Goal: Transaction & Acquisition: Purchase product/service

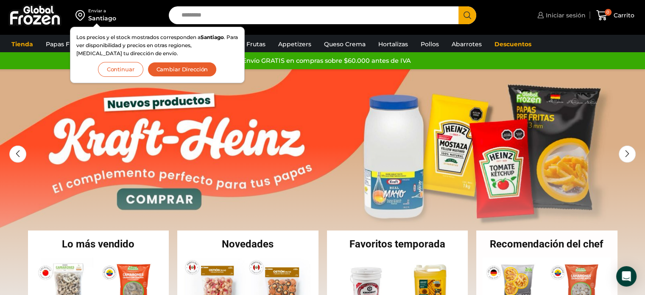
click at [555, 17] on span "Iniciar sesión" at bounding box center [565, 15] width 42 height 8
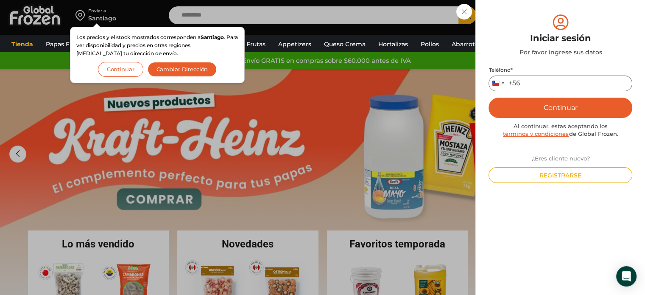
click at [555, 88] on input "Teléfono *" at bounding box center [560, 83] width 144 height 16
type input "*********"
click at [517, 112] on button "Continuar" at bounding box center [560, 108] width 144 height 20
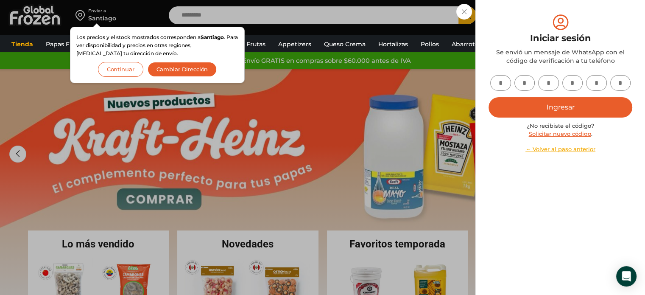
click at [507, 84] on input "text" at bounding box center [500, 83] width 21 height 16
type input "*"
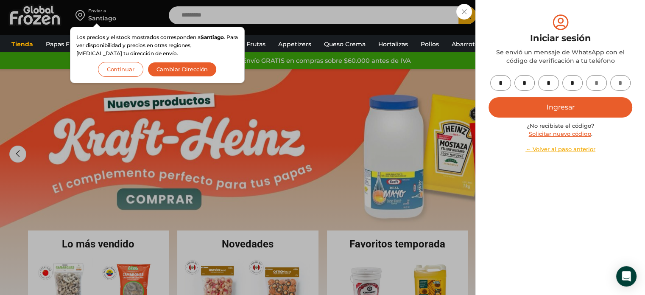
type input "*"
click at [488, 97] on button "Ingresar" at bounding box center [560, 107] width 144 height 20
click at [564, 105] on button "Ingresar" at bounding box center [560, 107] width 144 height 20
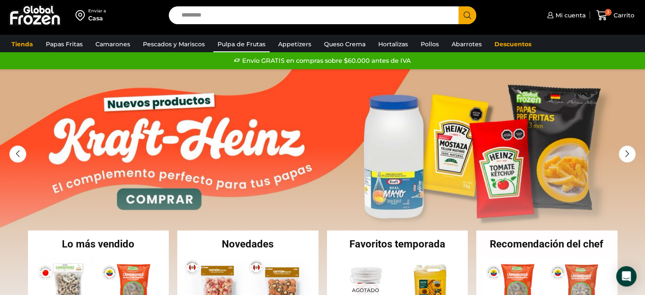
click at [252, 41] on link "Pulpa de Frutas" at bounding box center [241, 44] width 56 height 16
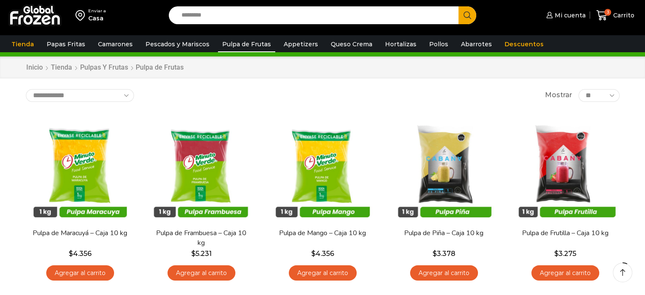
scroll to position [51, 0]
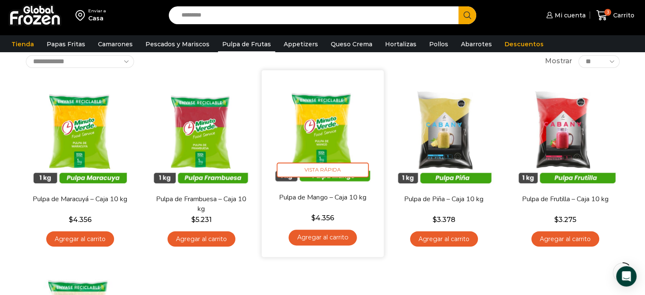
click at [324, 239] on link "Agregar al carrito" at bounding box center [322, 237] width 68 height 16
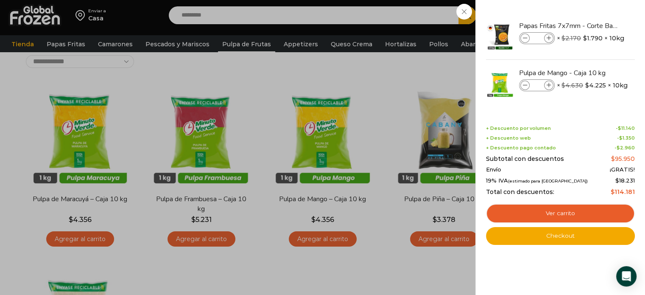
click at [594, 11] on div "4 Carrito 4 4 Shopping Cart *" at bounding box center [615, 16] width 42 height 20
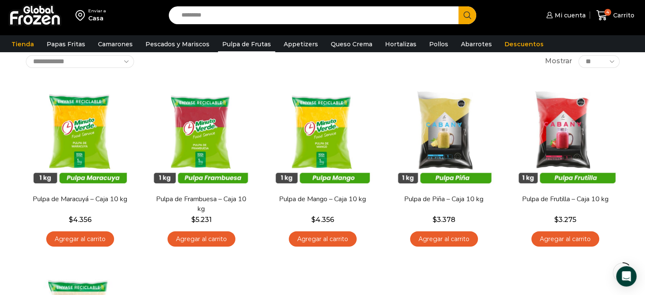
click at [357, 262] on div "En stock Vista Rápida Pulpa de Maracuyá – Caja 10 kg $ 4.356 Agregar al carrito…" at bounding box center [323, 258] width 606 height 371
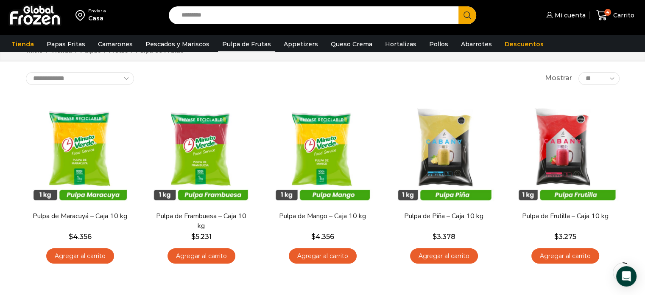
scroll to position [0, 0]
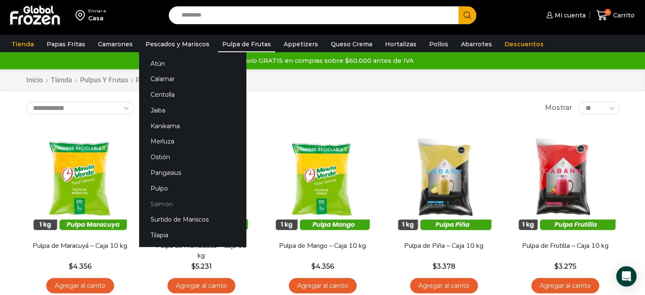
click at [157, 205] on link "Salmón" at bounding box center [192, 204] width 107 height 16
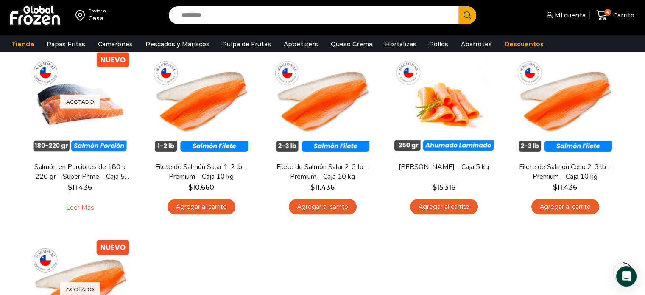
scroll to position [85, 0]
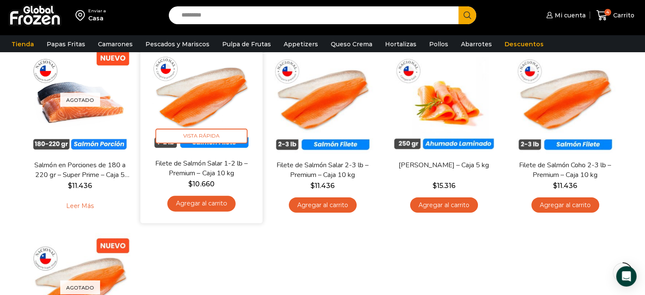
click at [218, 207] on link "Agregar al carrito" at bounding box center [201, 203] width 68 height 16
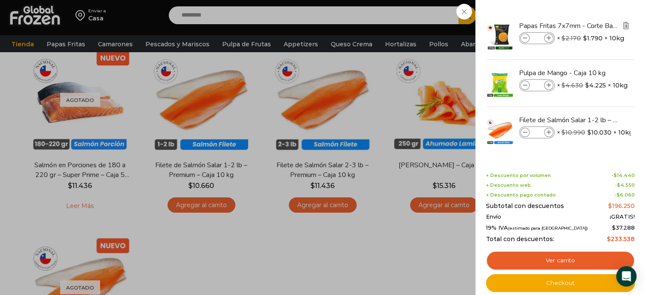
click at [623, 25] on img "Eliminar Papas Fritas 7x7mm - Corte Bastón - Caja 10 kg del carrito" at bounding box center [626, 26] width 8 height 8
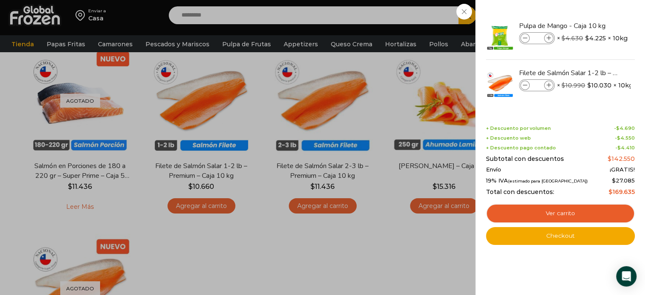
scroll to position [25, 0]
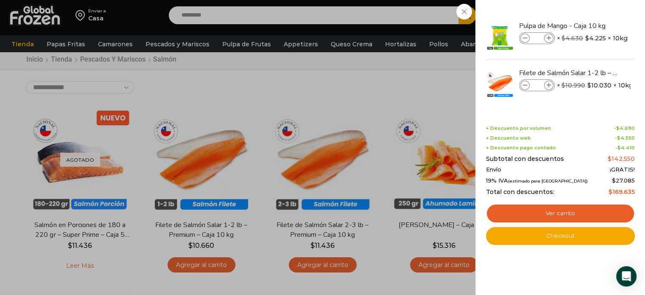
click at [594, 15] on div "2 Carrito 2 2 Shopping Cart *" at bounding box center [615, 16] width 42 height 20
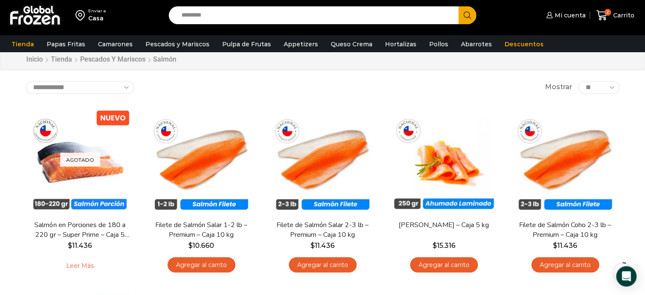
click at [225, 9] on input "Search input" at bounding box center [315, 15] width 277 height 18
type input "**********"
click at [458, 6] on button "Search" at bounding box center [467, 15] width 18 height 18
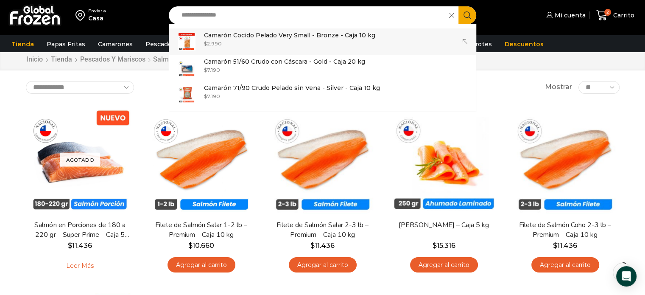
click at [227, 40] on div "**********" at bounding box center [322, 11] width 645 height 73
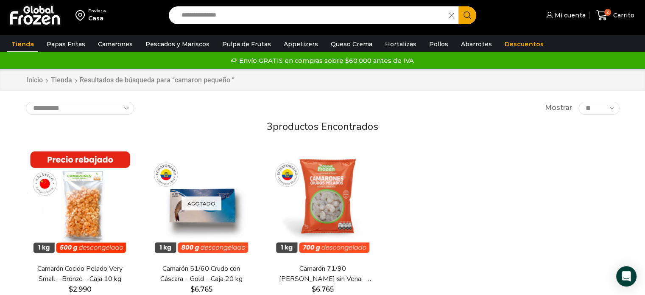
click at [502, 185] on div "En stock Vista Rápida Camarón Cocido Pelado Very Small – Bronze – Caja 10 kg $ …" at bounding box center [323, 235] width 606 height 187
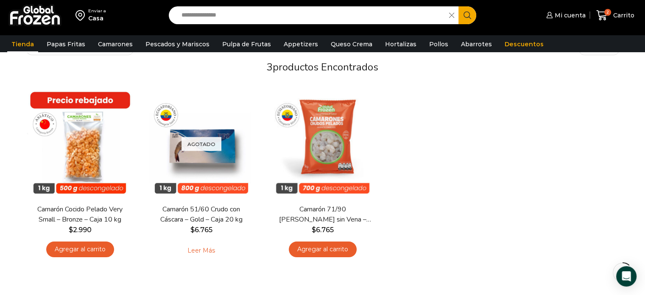
scroll to position [85, 0]
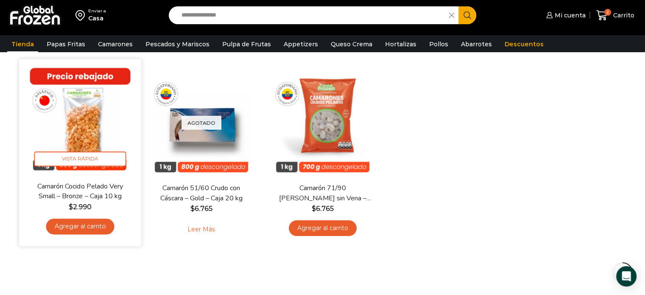
click at [86, 219] on link "Agregar al carrito" at bounding box center [80, 226] width 68 height 16
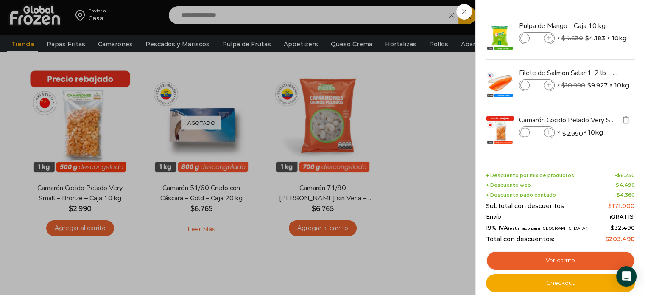
click at [548, 128] on span at bounding box center [548, 132] width 9 height 9
type input "*"
click at [594, 25] on div "4 Carrito 4 4 Shopping Cart *" at bounding box center [615, 16] width 42 height 20
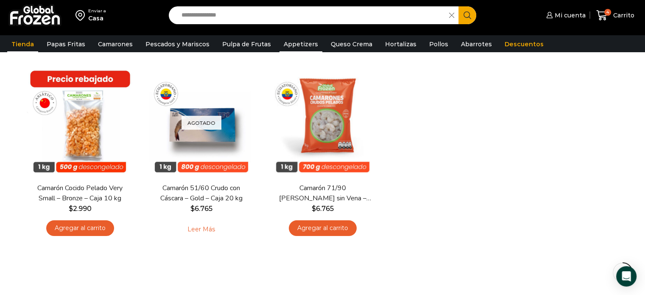
click at [299, 44] on link "Appetizers" at bounding box center [300, 44] width 43 height 16
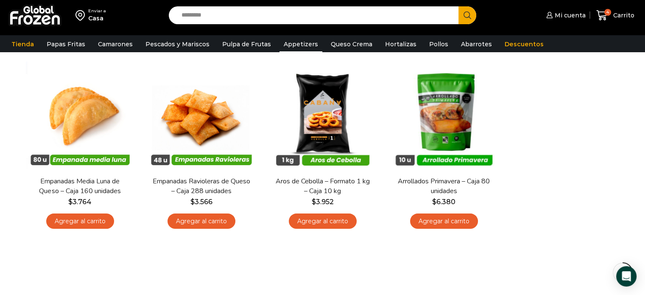
scroll to position [68, 0]
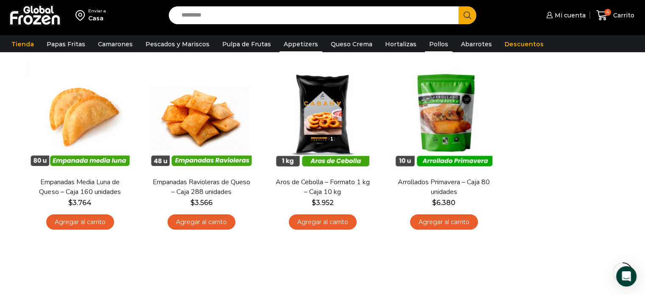
click at [427, 44] on link "Pollos" at bounding box center [439, 44] width 28 height 16
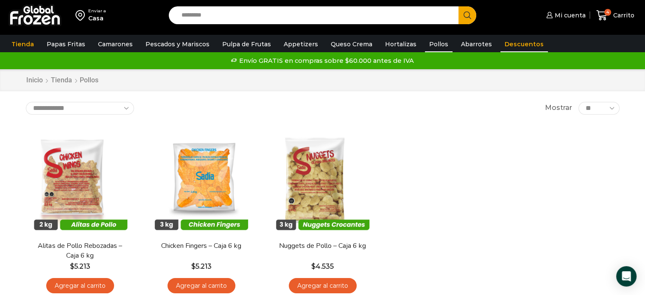
click at [506, 44] on link "Descuentos" at bounding box center [523, 44] width 47 height 16
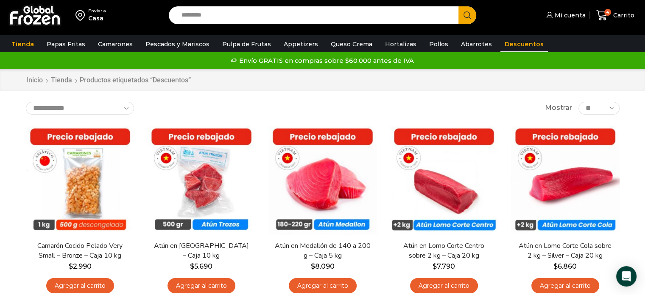
click at [387, 87] on div "Inicio [GEOGRAPHIC_DATA] Productos etiquetados “Descuentos”" at bounding box center [322, 80] width 645 height 22
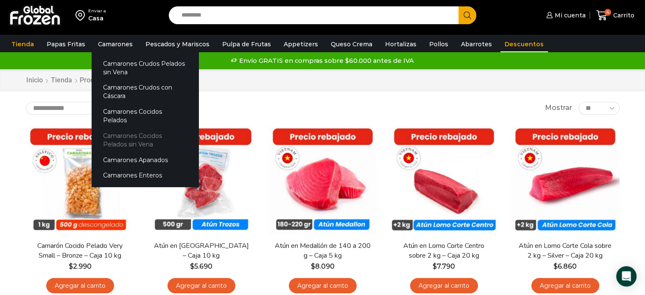
click at [147, 128] on link "Camarones Cocidos Pelados sin Vena" at bounding box center [145, 140] width 107 height 24
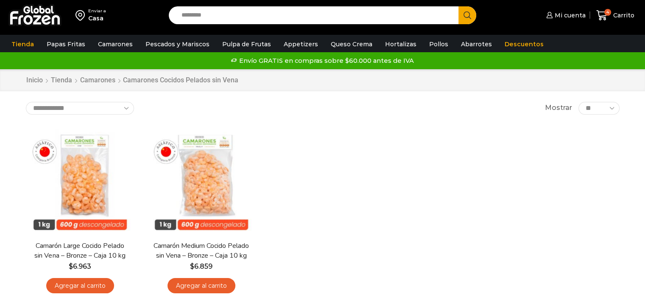
click at [417, 178] on div "En stock [GEOGRAPHIC_DATA] Camarón Large Cocido Pelado sin Vena – Bronze – Caja…" at bounding box center [323, 212] width 606 height 185
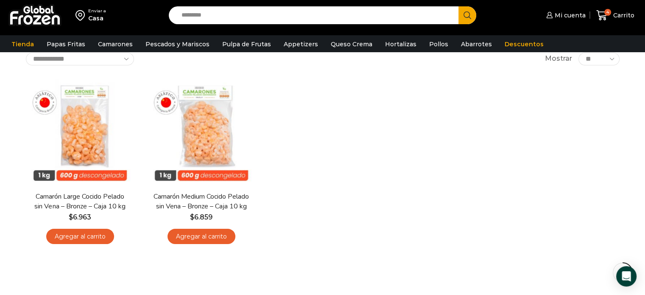
scroll to position [34, 0]
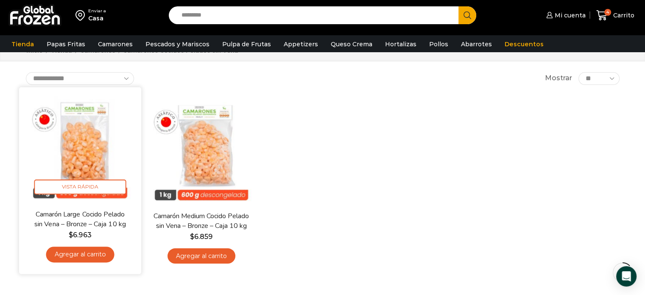
click at [86, 255] on link "Agregar al carrito" at bounding box center [80, 254] width 68 height 16
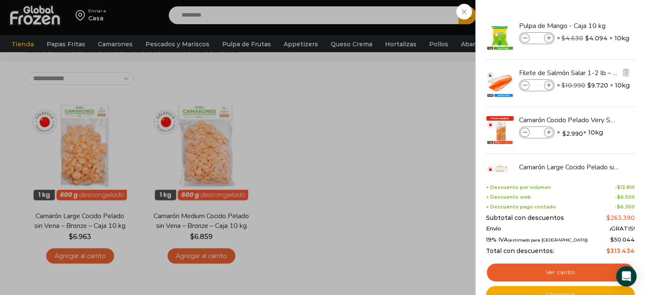
drag, startPoint x: 634, startPoint y: 42, endPoint x: 628, endPoint y: 86, distance: 44.6
click at [628, 86] on div "5 Shopping Cart Pulpa de Mango - Caja 10 kg Pulpa de Mango - Caja 10 kg cantida…" at bounding box center [560, 147] width 170 height 295
drag, startPoint x: 635, startPoint y: 90, endPoint x: 626, endPoint y: 128, distance: 39.2
click at [626, 128] on div "5 Shopping Cart Pulpa de Mango - Caja 10 kg Pulpa de Mango - Caja 10 kg cantida…" at bounding box center [560, 147] width 170 height 295
click at [594, 25] on div "5 [GEOGRAPHIC_DATA] 5 5 Shopping Cart *" at bounding box center [615, 16] width 42 height 20
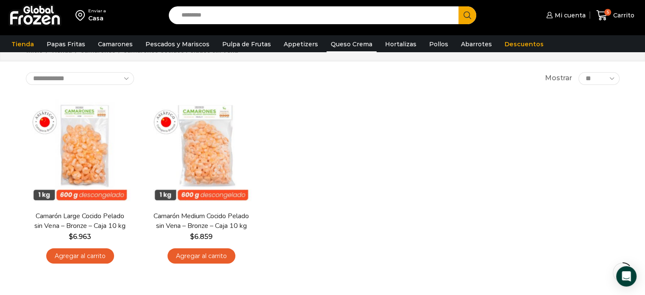
click at [346, 40] on link "Queso Crema" at bounding box center [352, 44] width 50 height 16
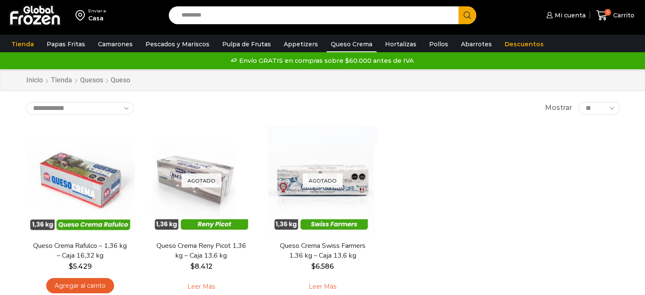
click at [582, 164] on div "En stock Vista Rápida Queso Crema Rafulco – 1,36 kg – Caja 16,32 kg $ 5.429 Agr…" at bounding box center [323, 213] width 606 height 187
click at [246, 45] on link "Pulpa de Frutas" at bounding box center [246, 44] width 57 height 16
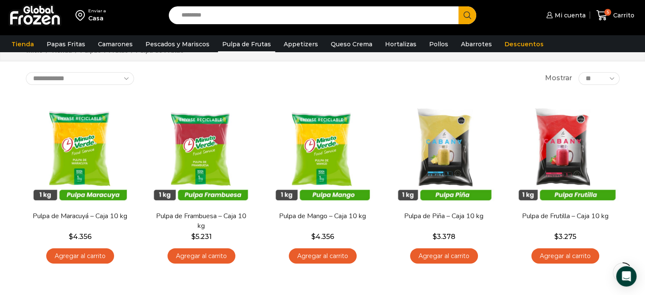
scroll to position [85, 0]
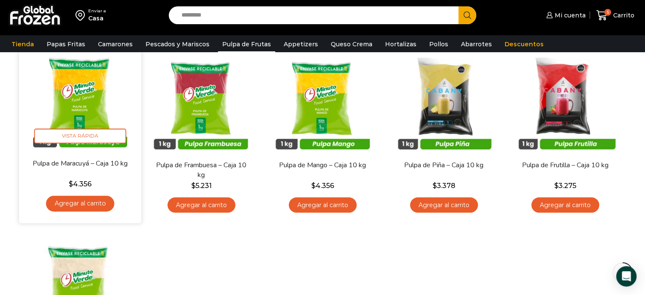
click at [70, 202] on link "Agregar al carrito" at bounding box center [80, 203] width 68 height 16
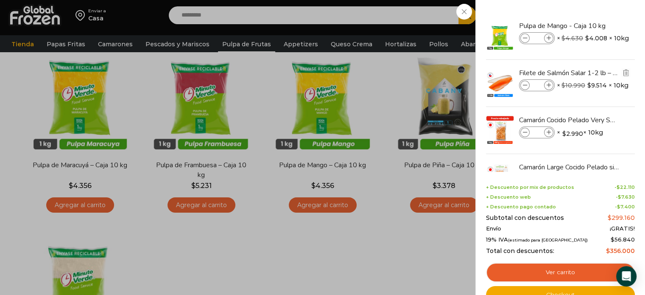
drag, startPoint x: 633, startPoint y: 58, endPoint x: 625, endPoint y: 95, distance: 38.3
click at [625, 95] on ul "Pulpa de Mango - Caja 10 kg Pulpa de Mango - Caja 10 kg cantidad * × $ 4.630 Or…" at bounding box center [560, 130] width 146 height 235
click at [594, 25] on div "6 Carrito 6 6 Shopping Cart *" at bounding box center [615, 16] width 42 height 20
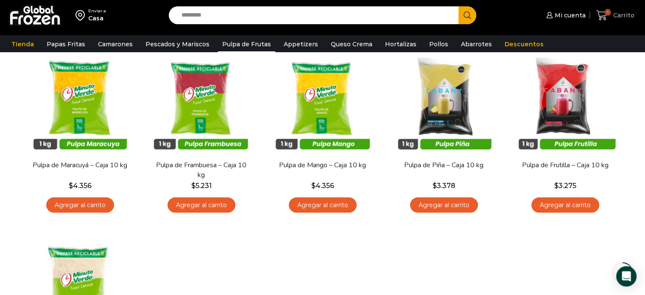
click at [600, 16] on icon at bounding box center [601, 15] width 11 height 10
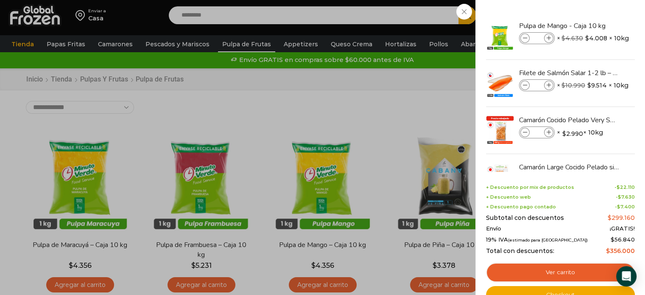
scroll to position [0, 0]
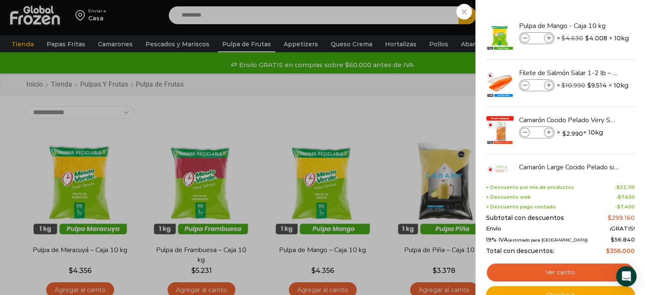
click at [594, 25] on div "6 Carrito 6 6 Shopping Cart *" at bounding box center [615, 16] width 42 height 20
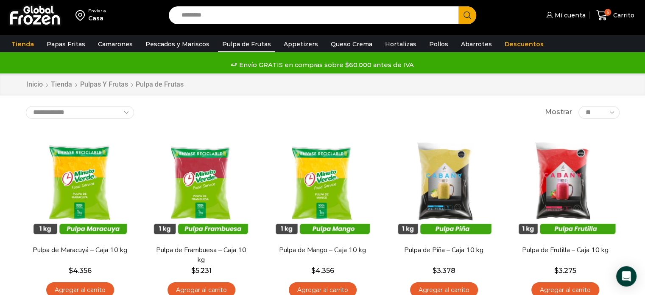
click at [248, 18] on input "Search input" at bounding box center [315, 15] width 277 height 18
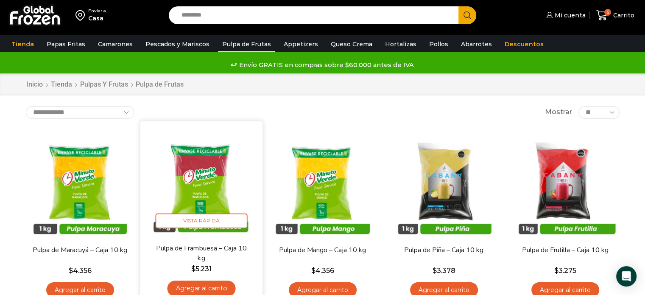
click at [245, 230] on img at bounding box center [201, 181] width 109 height 109
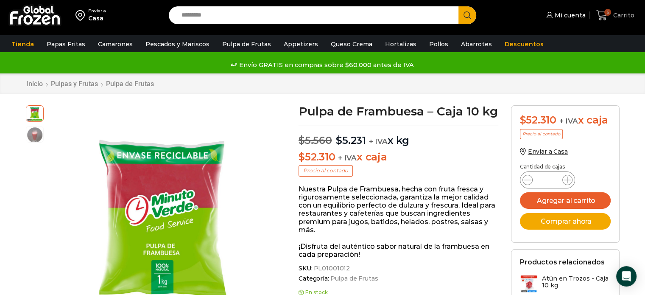
click at [599, 18] on icon at bounding box center [601, 15] width 11 height 11
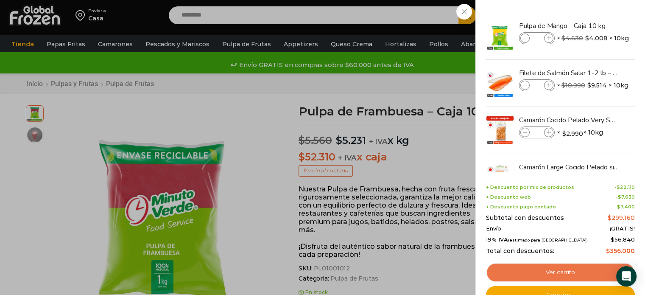
click at [560, 269] on link "Ver carrito" at bounding box center [560, 272] width 149 height 20
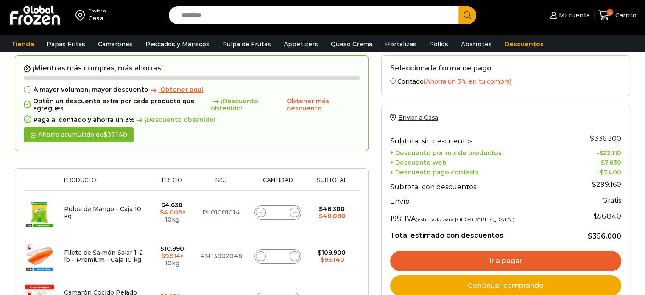
scroll to position [34, 0]
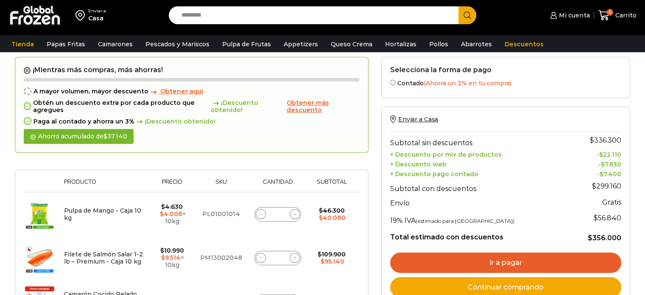
click at [303, 102] on span "Obtener más descuento" at bounding box center [308, 106] width 42 height 15
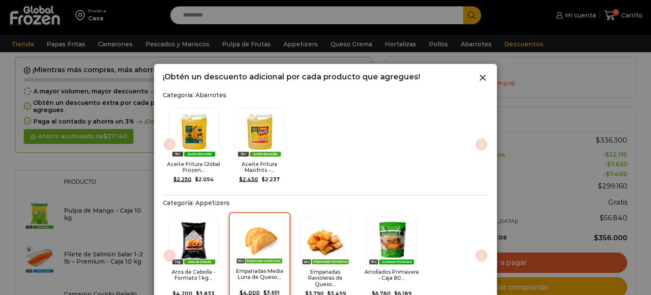
click at [245, 250] on img "2 / 4" at bounding box center [259, 240] width 51 height 51
click at [415, 152] on div "Aceite Fritura Global Frozen... $ 2.250 Original price was: $2.250. $ 2.054 Cur…" at bounding box center [326, 147] width 326 height 88
click at [372, 57] on form "¡Mientras más compras, más ahorras! A mayor volumen, mayor descuento Obtener aq…" at bounding box center [193, 238] width 357 height 363
click at [485, 73] on icon at bounding box center [483, 78] width 10 height 10
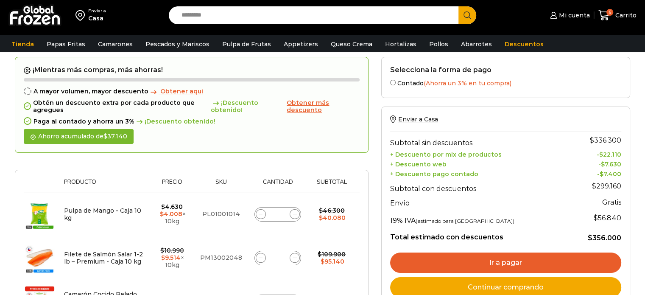
click at [300, 111] on span "Obtener más descuento" at bounding box center [308, 106] width 42 height 15
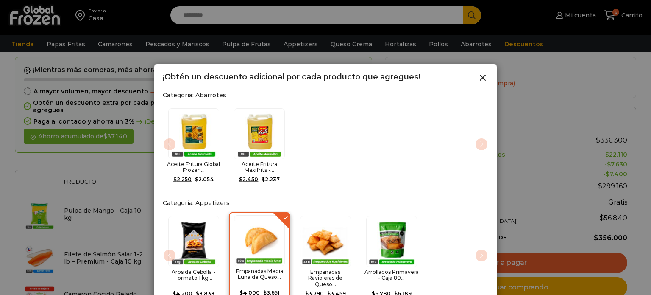
click at [645, 71] on div at bounding box center [325, 147] width 651 height 295
click at [486, 75] on line at bounding box center [482, 77] width 5 height 5
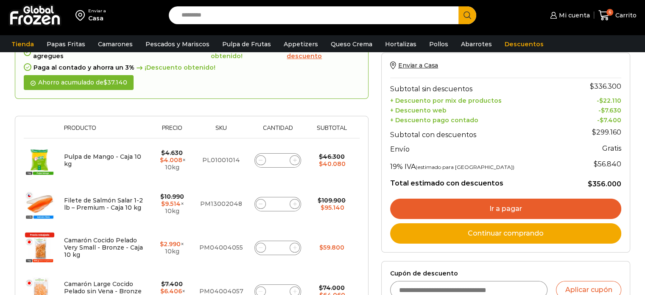
scroll to position [0, 0]
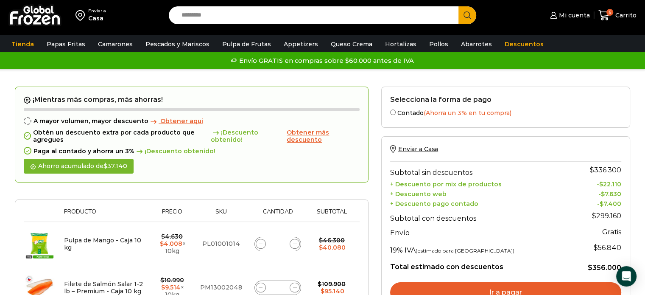
drag, startPoint x: 650, startPoint y: 80, endPoint x: 651, endPoint y: 68, distance: 11.9
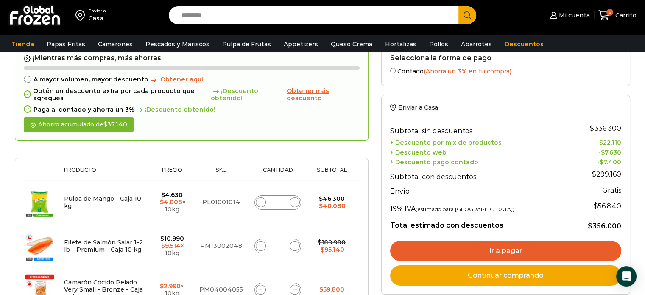
scroll to position [49, 0]
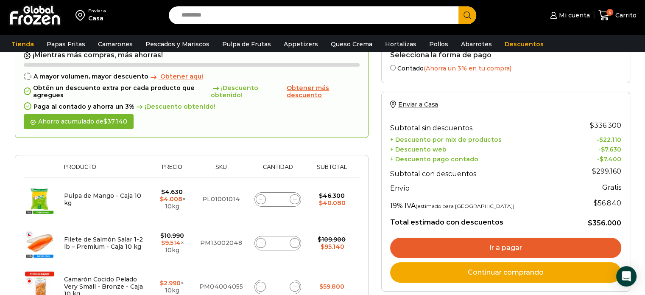
click at [315, 89] on span "Obtener más descuento" at bounding box center [308, 91] width 42 height 15
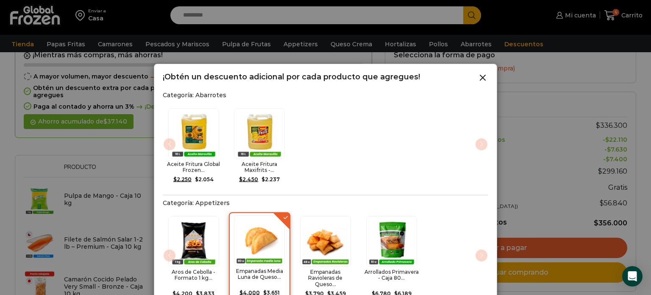
click at [481, 252] on div "Aros de Cebolla - Formato 1 kg... $ 4.200 Original price was: $4.200. $ 3.833 C…" at bounding box center [326, 258] width 326 height 94
click at [248, 259] on img "2 / 4" at bounding box center [259, 240] width 51 height 51
click at [286, 216] on div "Empanadas Media Luna de Queso... $ 4.000 Original price was: $4.000. $ 3.651 Cu…" at bounding box center [260, 256] width 62 height 89
click at [248, 254] on img "2 / 4" at bounding box center [259, 240] width 51 height 51
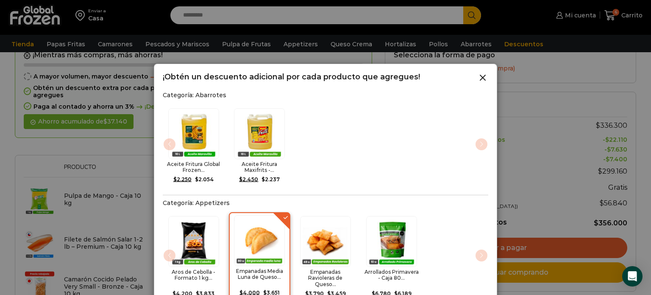
drag, startPoint x: 245, startPoint y: 271, endPoint x: 506, endPoint y: 140, distance: 291.7
click at [506, 140] on div at bounding box center [325, 147] width 651 height 295
click at [388, 180] on div "Aceite Fritura Global Frozen... $ 2.250 Original price was: $2.250. $ 2.054 Cur…" at bounding box center [326, 147] width 326 height 88
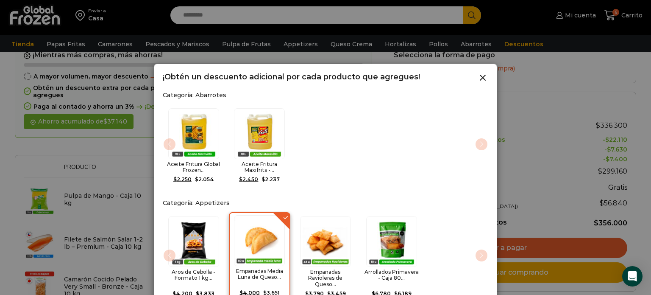
click at [388, 180] on div "Aceite Fritura Global Frozen... $ 2.250 Original price was: $2.250. $ 2.054 Cur…" at bounding box center [326, 147] width 326 height 88
click at [486, 76] on icon at bounding box center [483, 78] width 10 height 10
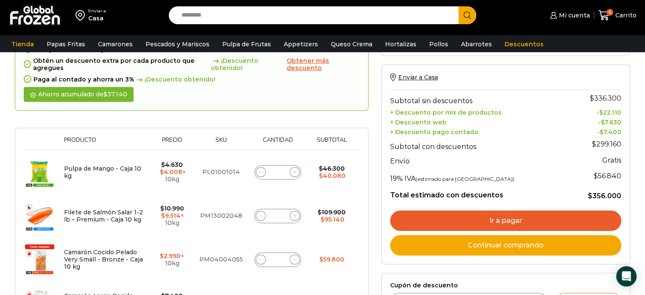
scroll to position [84, 0]
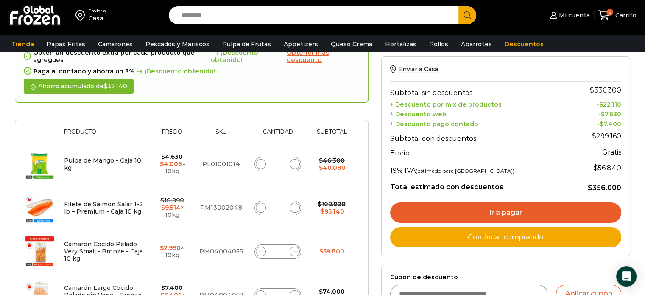
click at [298, 59] on span "Obtener más descuento" at bounding box center [308, 56] width 42 height 15
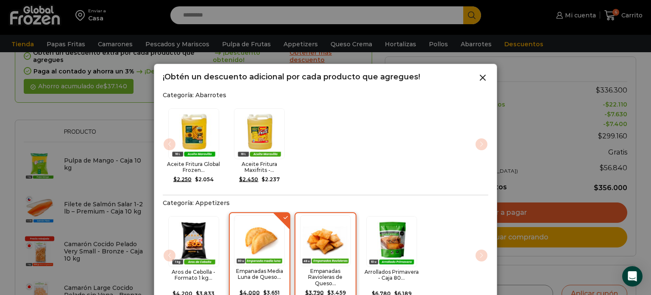
click at [348, 270] on h2 "Empanadas Ravioleras de Queso..." at bounding box center [326, 277] width 56 height 18
click at [326, 246] on img "3 / 4" at bounding box center [325, 240] width 51 height 51
click at [307, 248] on img "3 / 4" at bounding box center [325, 240] width 51 height 51
click at [351, 218] on div "Empanadas Ravioleras de Queso... $ 3.790 Original price was: $3.790. $ 3.459 Cu…" at bounding box center [326, 256] width 62 height 89
click at [257, 240] on img "2 / 4" at bounding box center [259, 240] width 51 height 51
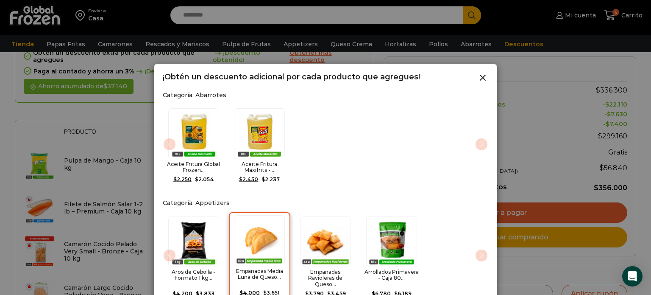
click at [257, 240] on img "2 / 4" at bounding box center [259, 240] width 51 height 51
click at [479, 256] on div "Aros de Cebolla - Formato 1 kg... $ 4.200 Original price was: $4.200. $ 3.833 C…" at bounding box center [326, 258] width 326 height 94
click at [262, 258] on img "2 / 4" at bounding box center [259, 240] width 51 height 51
click at [483, 76] on icon at bounding box center [483, 78] width 10 height 10
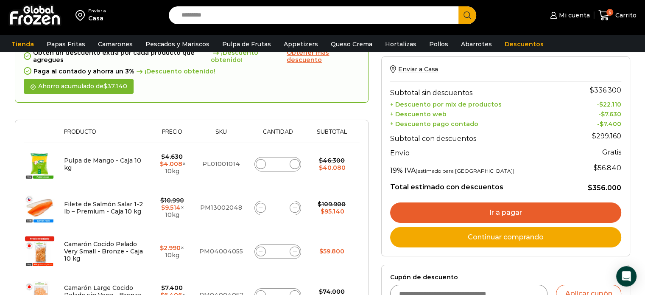
click at [370, 107] on div "¡Mientras más compras, más ahorras! A mayor volumen, mayor descuento Obtener aq…" at bounding box center [191, 278] width 366 height 542
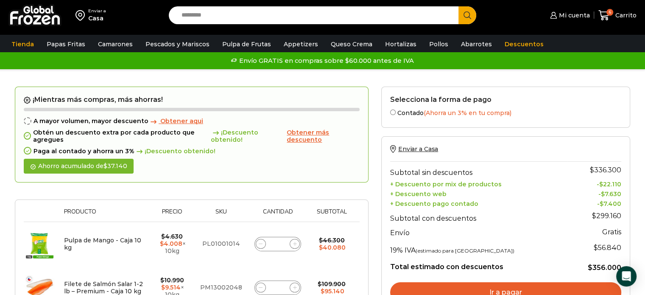
scroll to position [0, 0]
click at [295, 44] on link "Appetizers" at bounding box center [300, 44] width 43 height 16
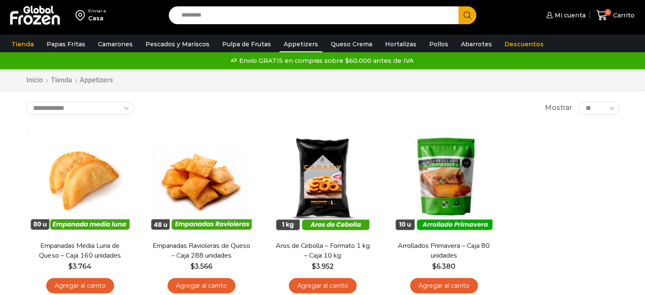
click at [603, 207] on div "En stock [GEOGRAPHIC_DATA] Empanadas Media Luna de Queso – Caja 160 unidades $ …" at bounding box center [323, 212] width 606 height 185
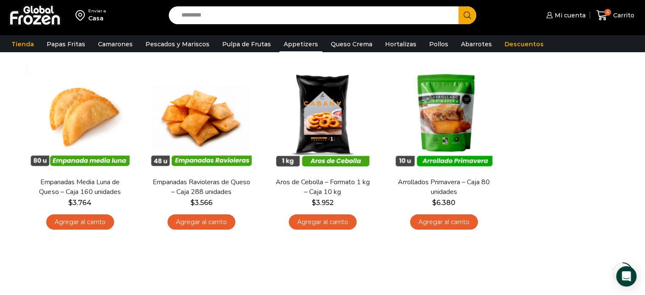
scroll to position [51, 0]
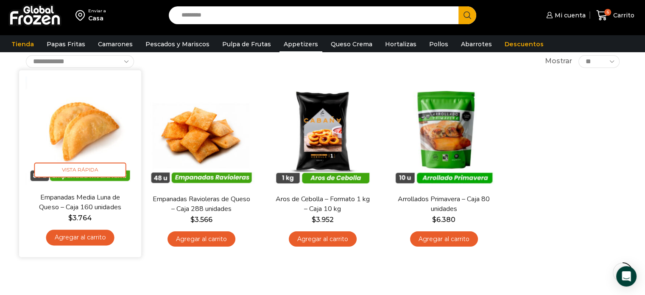
click at [88, 237] on link "Agregar al carrito" at bounding box center [80, 237] width 68 height 16
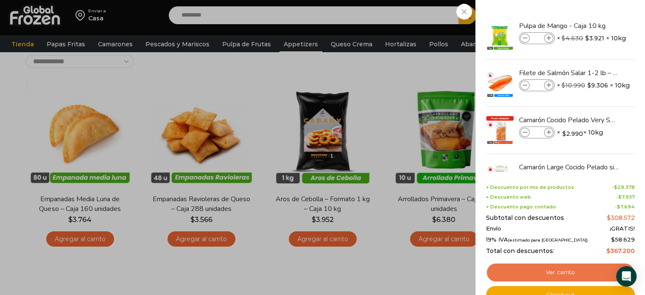
click at [561, 271] on link "Ver carrito" at bounding box center [560, 272] width 149 height 20
click at [550, 268] on link "Ver carrito" at bounding box center [560, 272] width 149 height 20
click at [550, 269] on link "Ver carrito" at bounding box center [560, 272] width 149 height 20
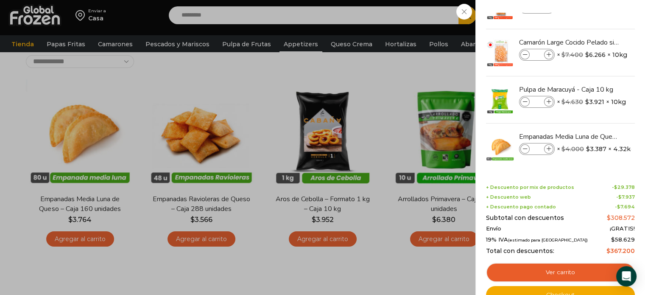
scroll to position [128, 0]
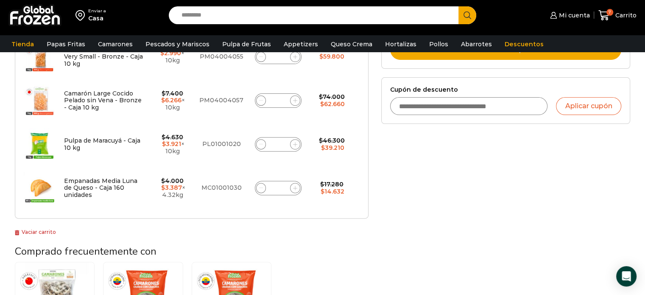
scroll to position [254, 0]
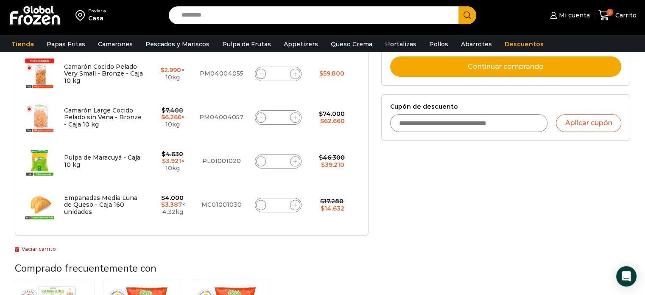
click at [388, 233] on div "Selecciona la forma de pago Contado (Ahorra un 3% en tu compra) Seleccionar Env…" at bounding box center [506, 125] width 262 height 579
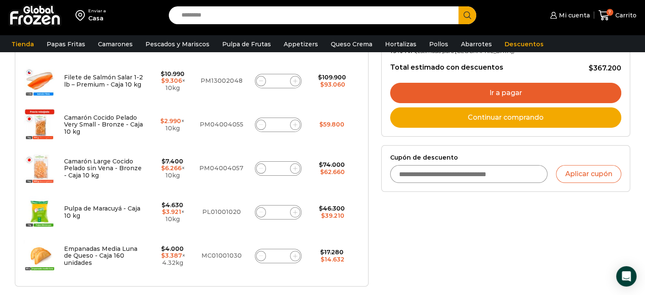
scroll to position [221, 0]
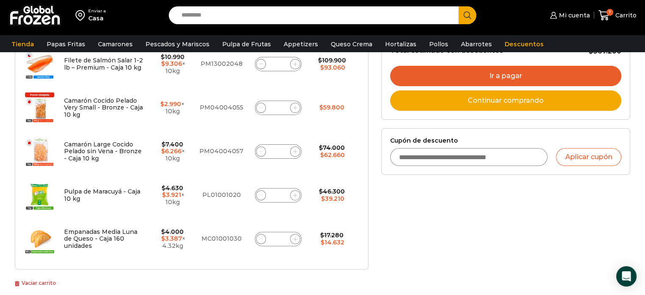
click at [403, 186] on div "Selecciona la forma de pago Contado (Ahorra un 3% en tu compra) Seleccionar Env…" at bounding box center [506, 159] width 262 height 579
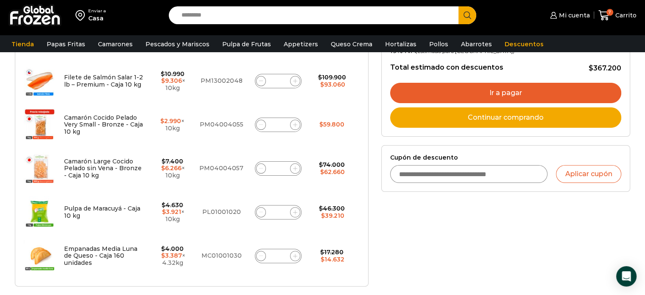
scroll to position [187, 0]
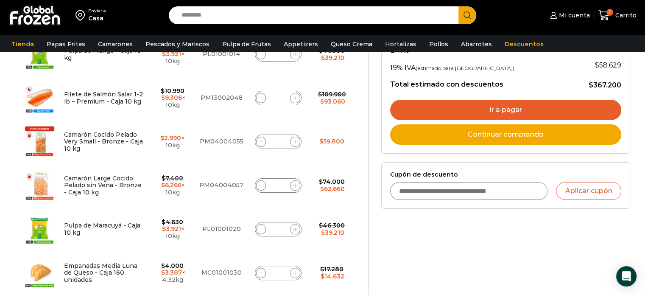
click at [420, 266] on div "Selecciona la forma de pago Contado (Ahorra un 3% en tu compra) Seleccionar Env…" at bounding box center [506, 193] width 262 height 579
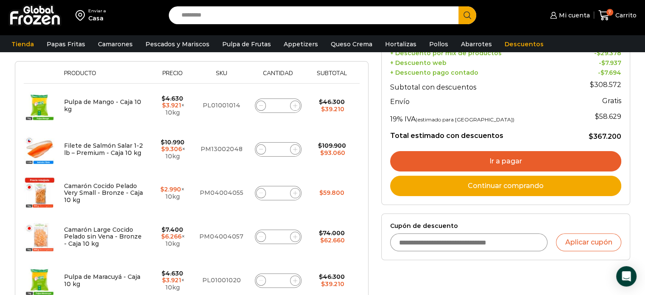
scroll to position [136, 0]
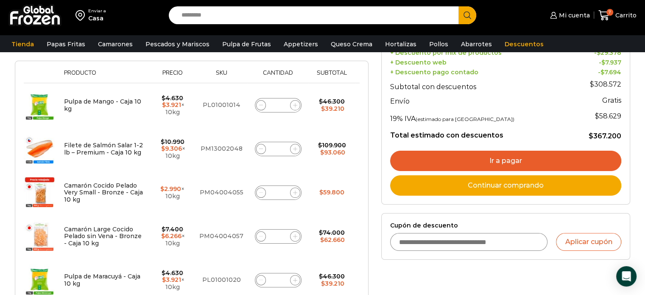
click at [470, 153] on link "Ir a pagar" at bounding box center [505, 161] width 231 height 20
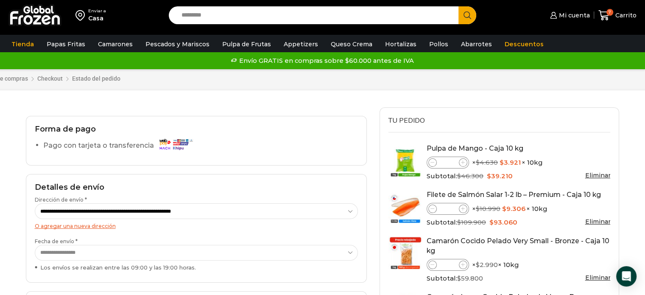
click at [481, 117] on h3 "Tu pedido" at bounding box center [499, 124] width 222 height 15
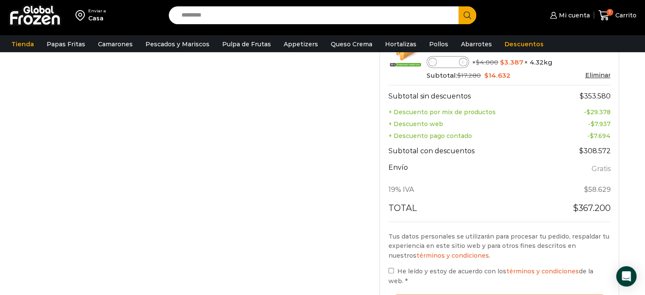
scroll to position [373, 0]
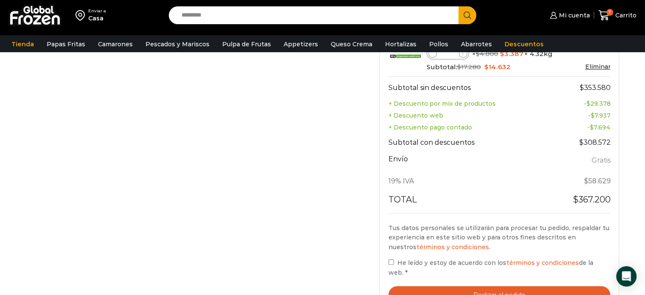
click at [468, 286] on button "Realizar el pedido" at bounding box center [499, 294] width 222 height 17
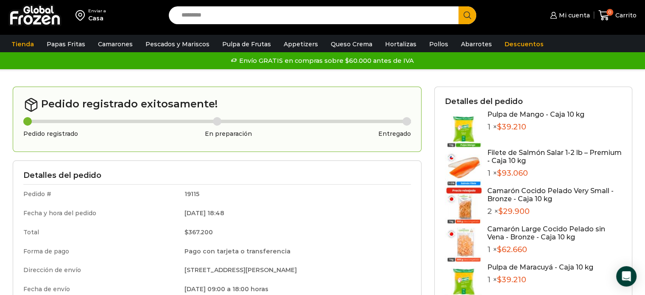
click at [283, 201] on td "19115" at bounding box center [295, 193] width 232 height 19
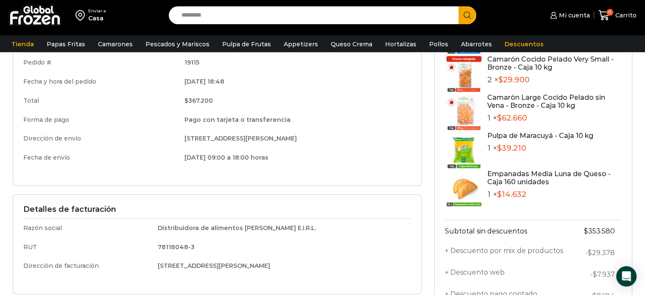
scroll to position [153, 0]
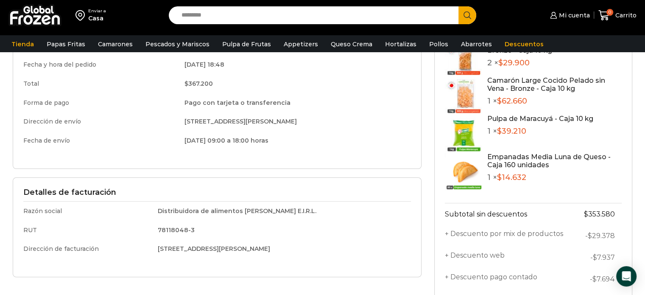
click at [419, 189] on div "Detalles de facturación Razón social Distribuidora de alimentos Camila Elgueta …" at bounding box center [217, 227] width 409 height 100
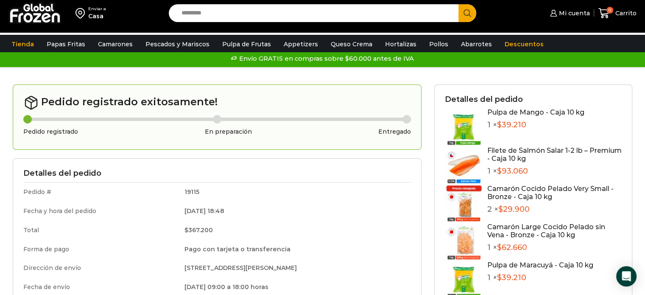
scroll to position [0, 0]
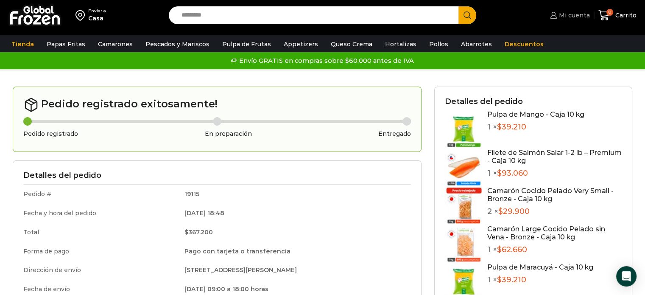
click at [578, 21] on link "Mi cuenta" at bounding box center [569, 15] width 42 height 17
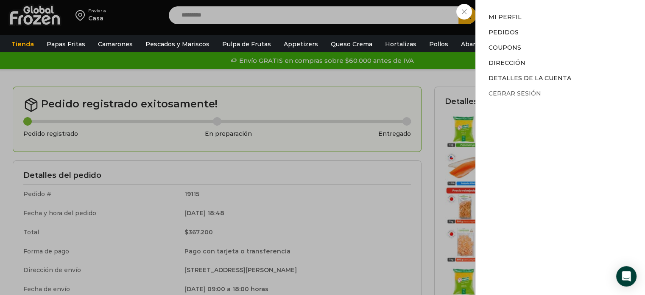
click at [507, 95] on link "Cerrar sesión" at bounding box center [514, 93] width 53 height 8
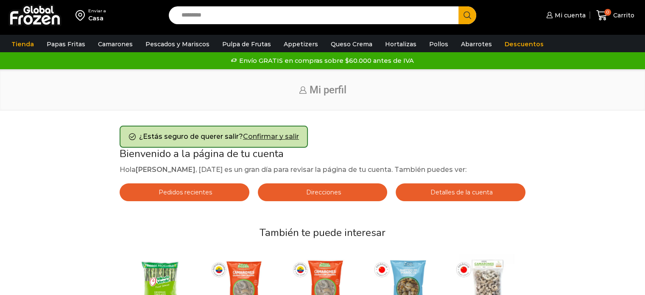
click at [347, 153] on h3 "Bienvenido a la página de tu cuenta" at bounding box center [323, 154] width 406 height 12
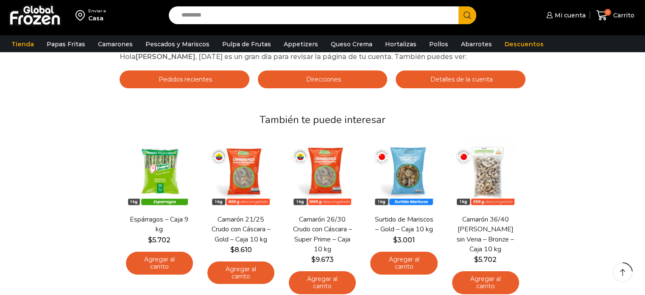
scroll to position [65, 0]
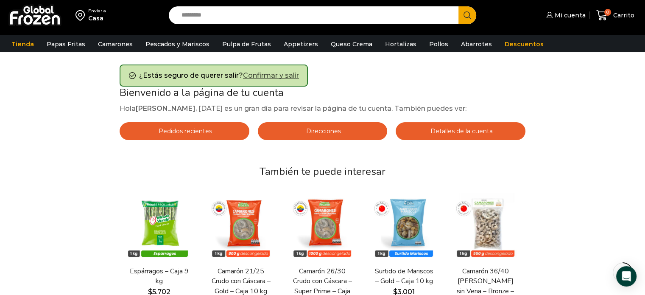
click at [274, 74] on link "Confirmar y salir" at bounding box center [271, 75] width 56 height 8
